Goal: Register for event/course

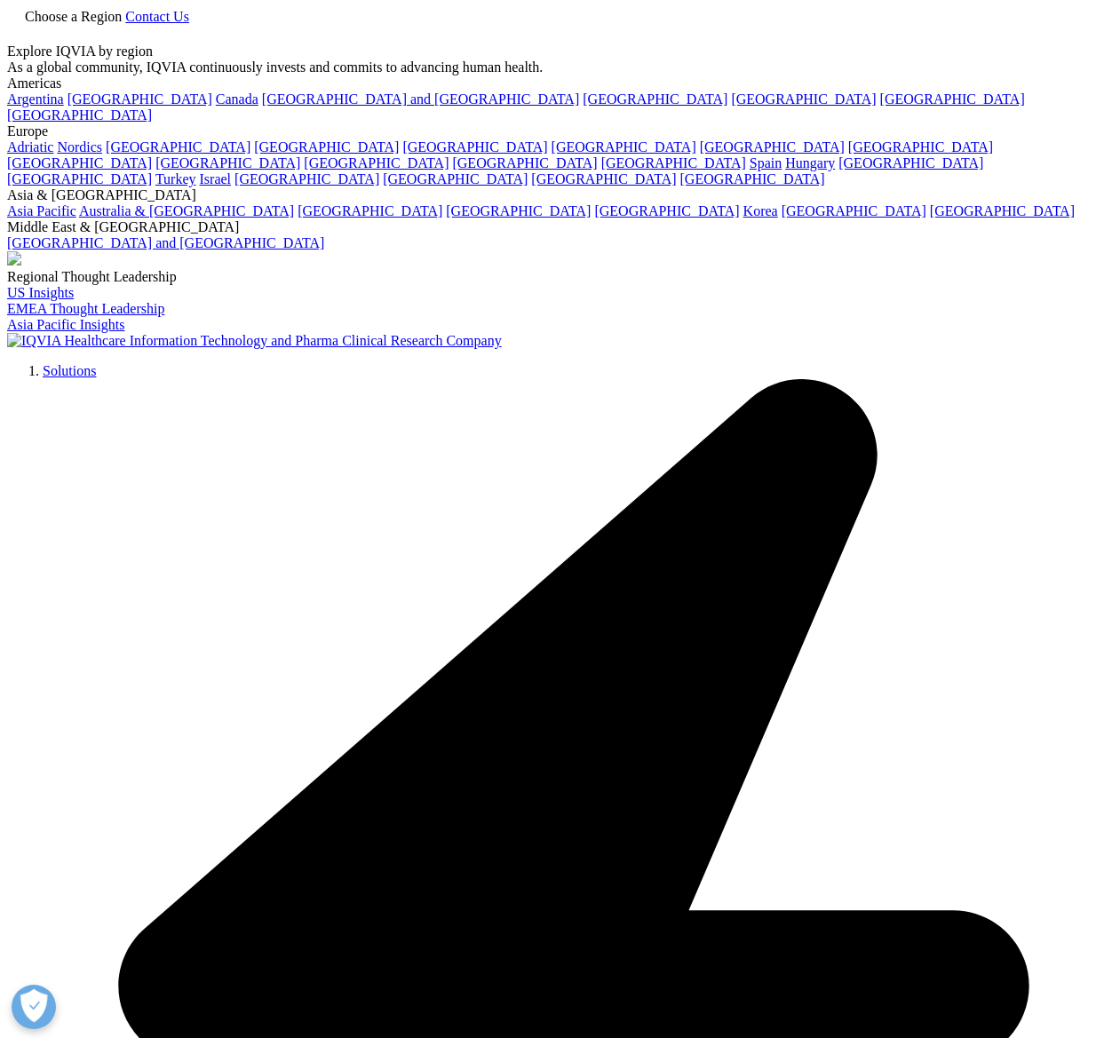
scroll to position [130, 0]
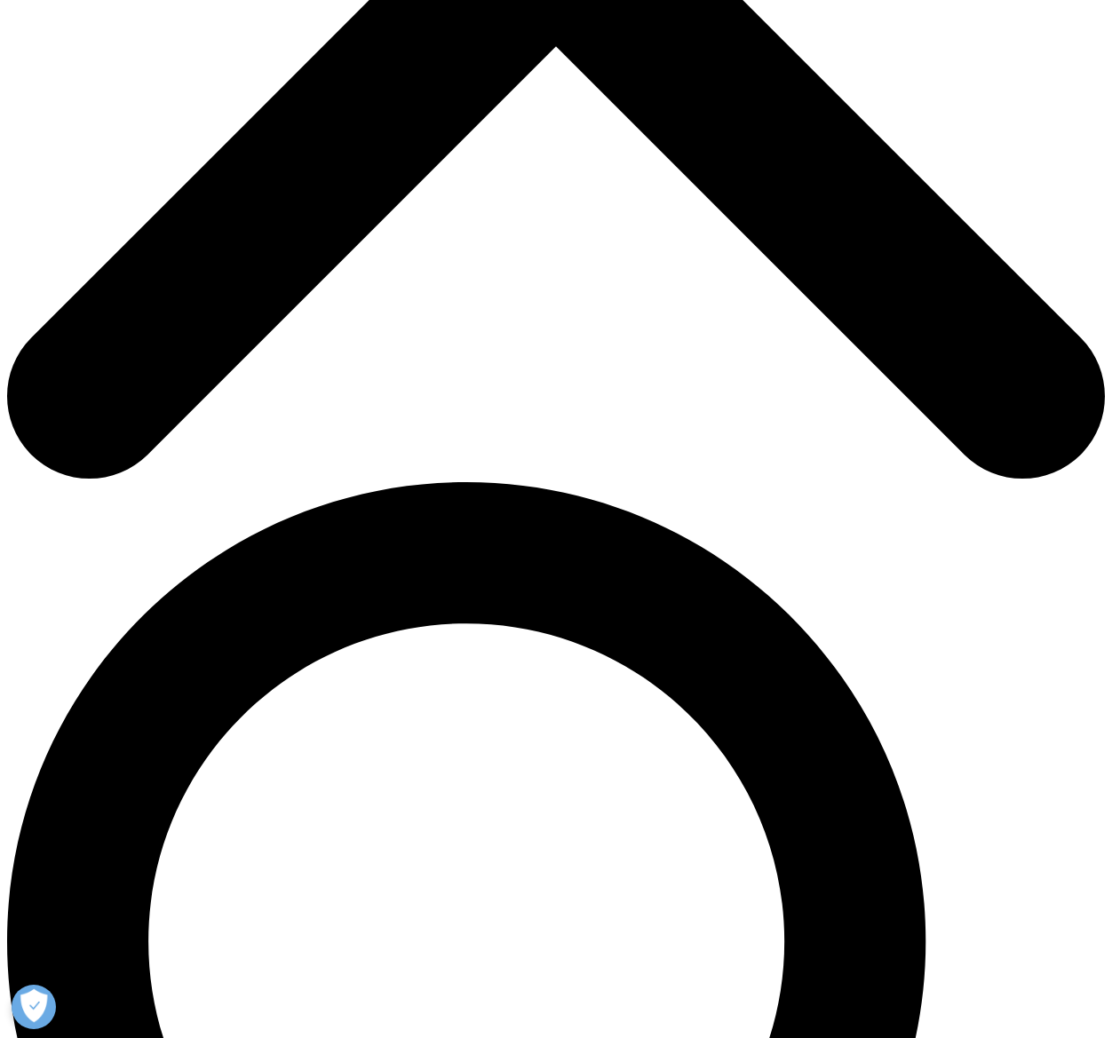
scroll to position [651, 0]
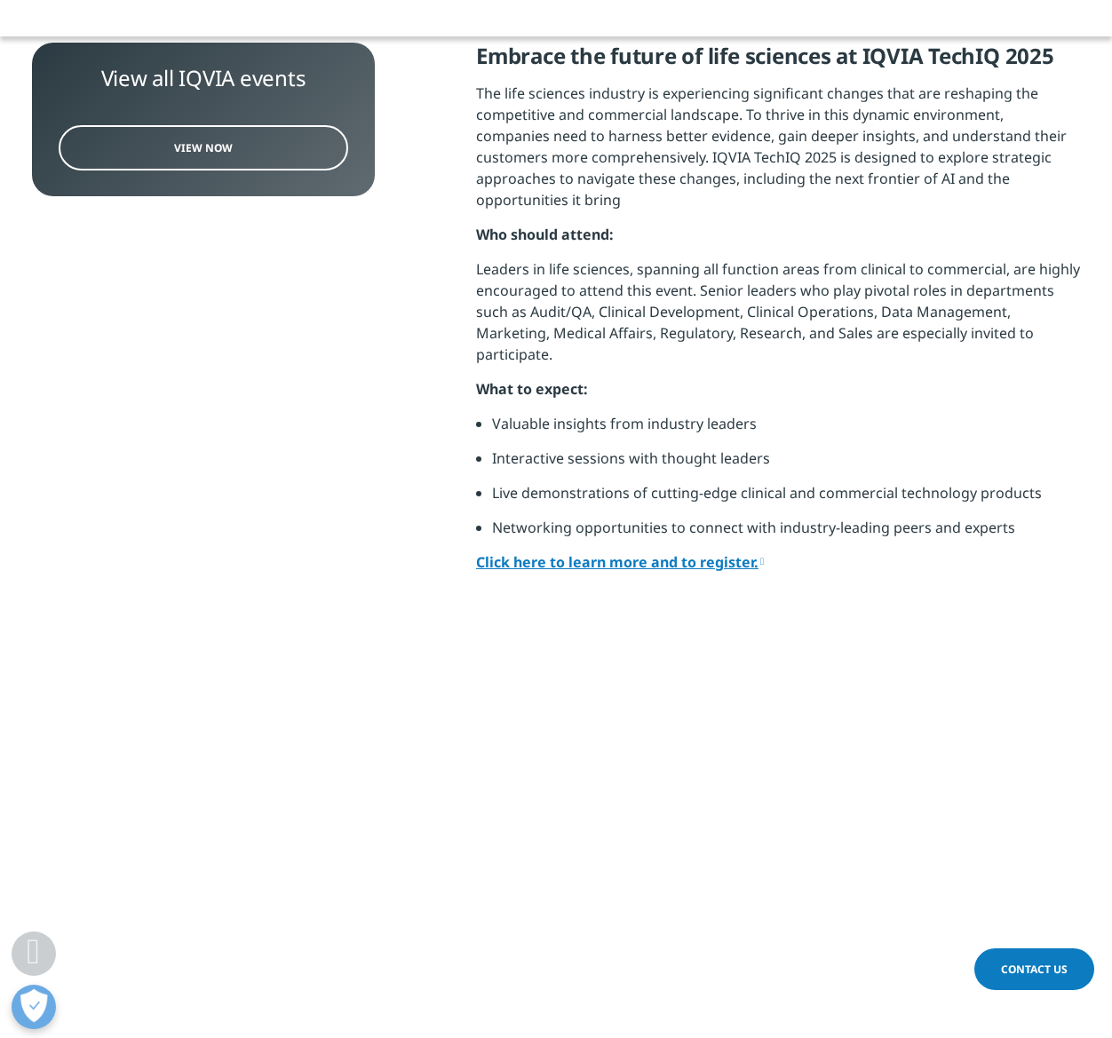
click at [682, 552] on link "Click here to learn more and to register." at bounding box center [620, 562] width 288 height 20
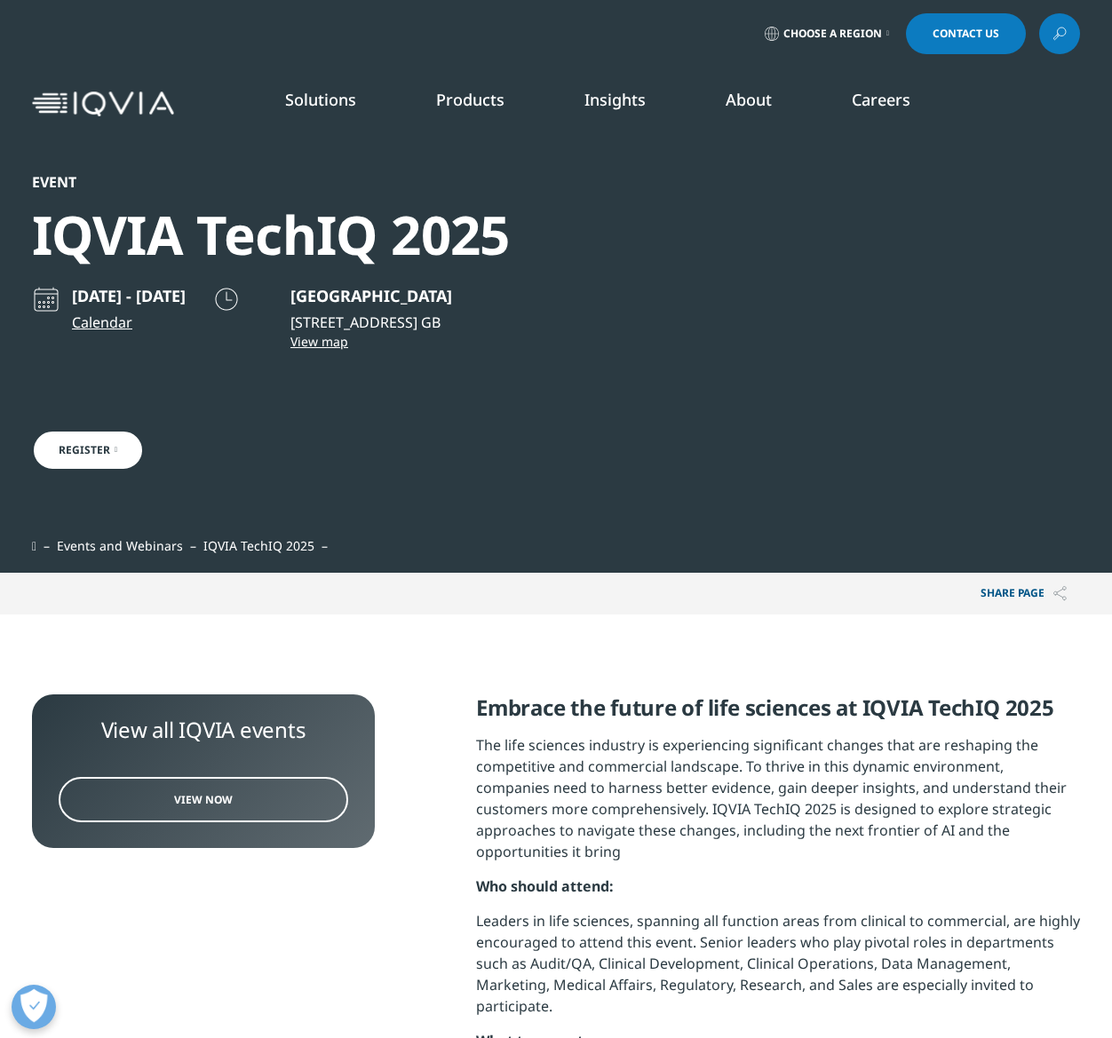
click at [147, 101] on img at bounding box center [103, 104] width 142 height 26
